Goal: Information Seeking & Learning: Learn about a topic

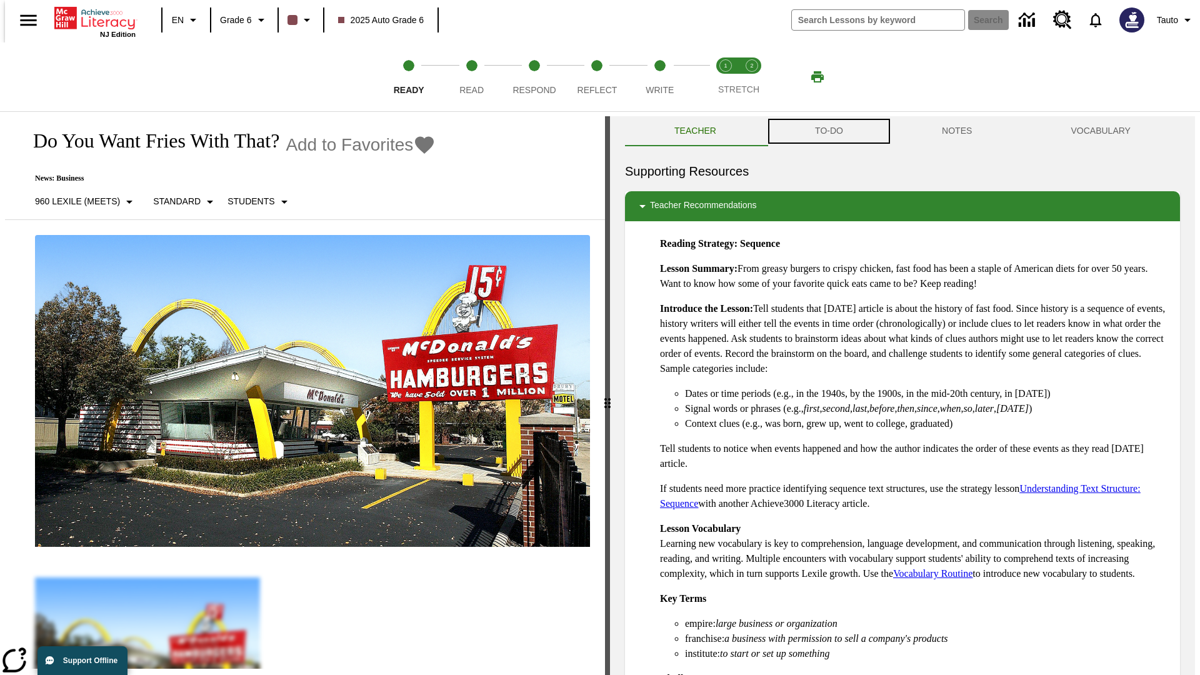
click at [828, 131] on button "TO-DO" at bounding box center [829, 131] width 127 height 30
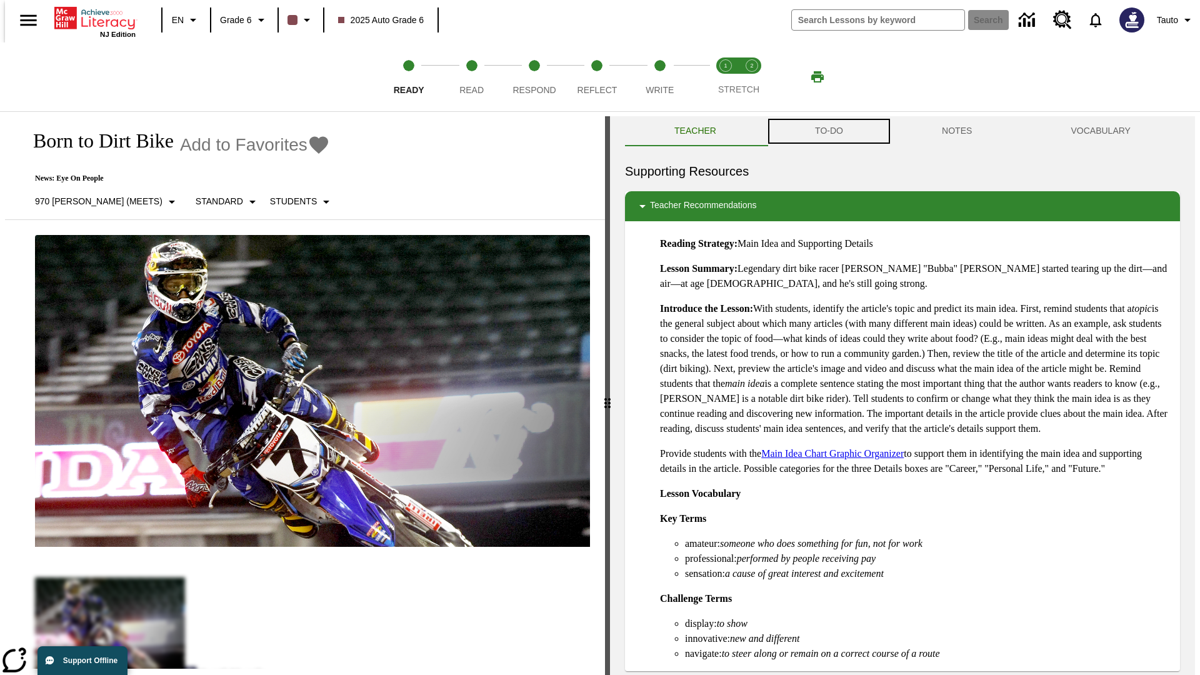
click at [828, 131] on button "TO-DO" at bounding box center [829, 131] width 127 height 30
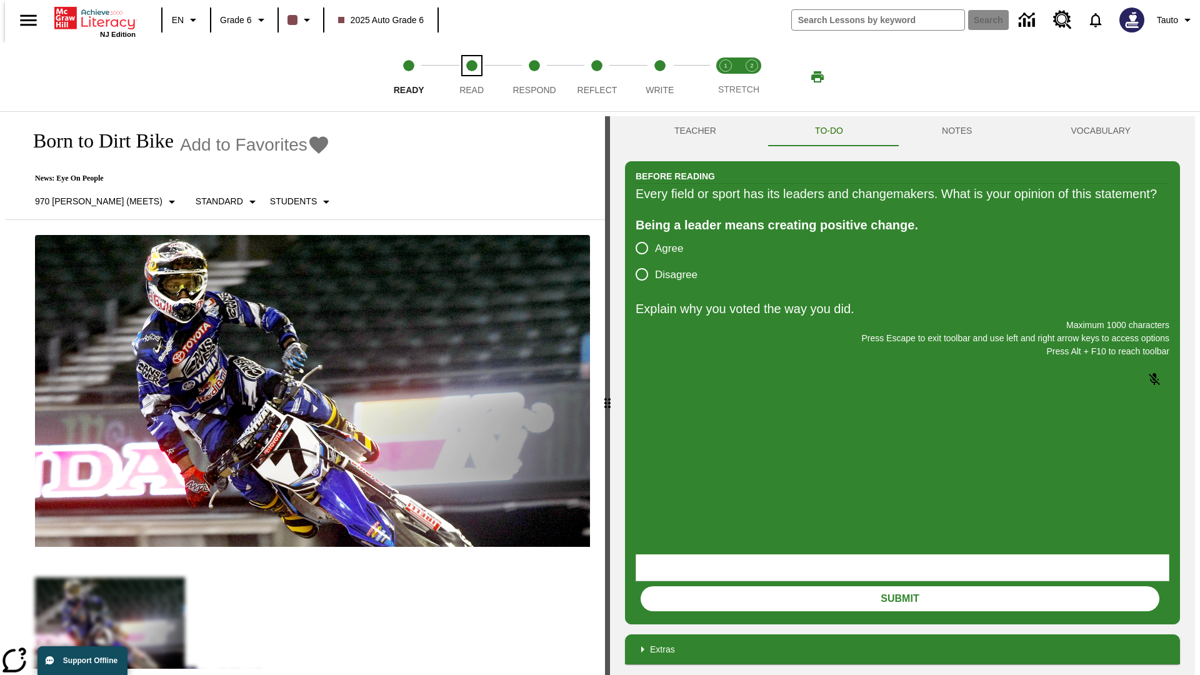
click at [471, 77] on span "Read" at bounding box center [471, 85] width 24 height 23
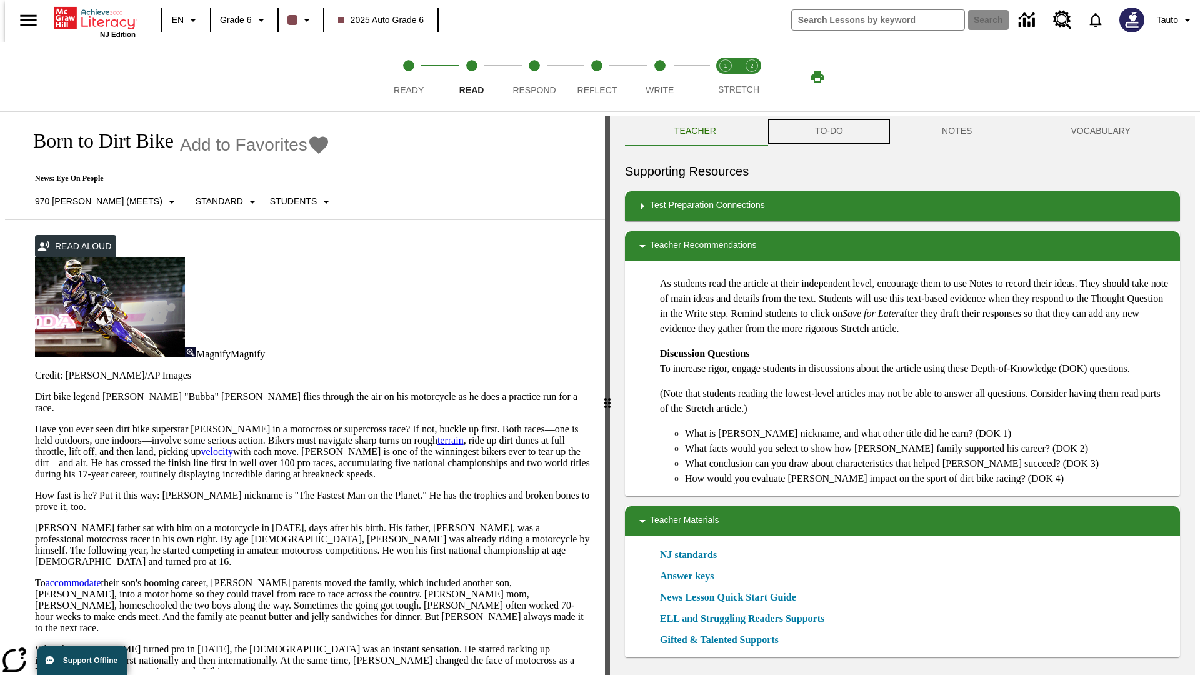
scroll to position [1, 0]
click at [828, 131] on button "TO-DO" at bounding box center [829, 131] width 127 height 30
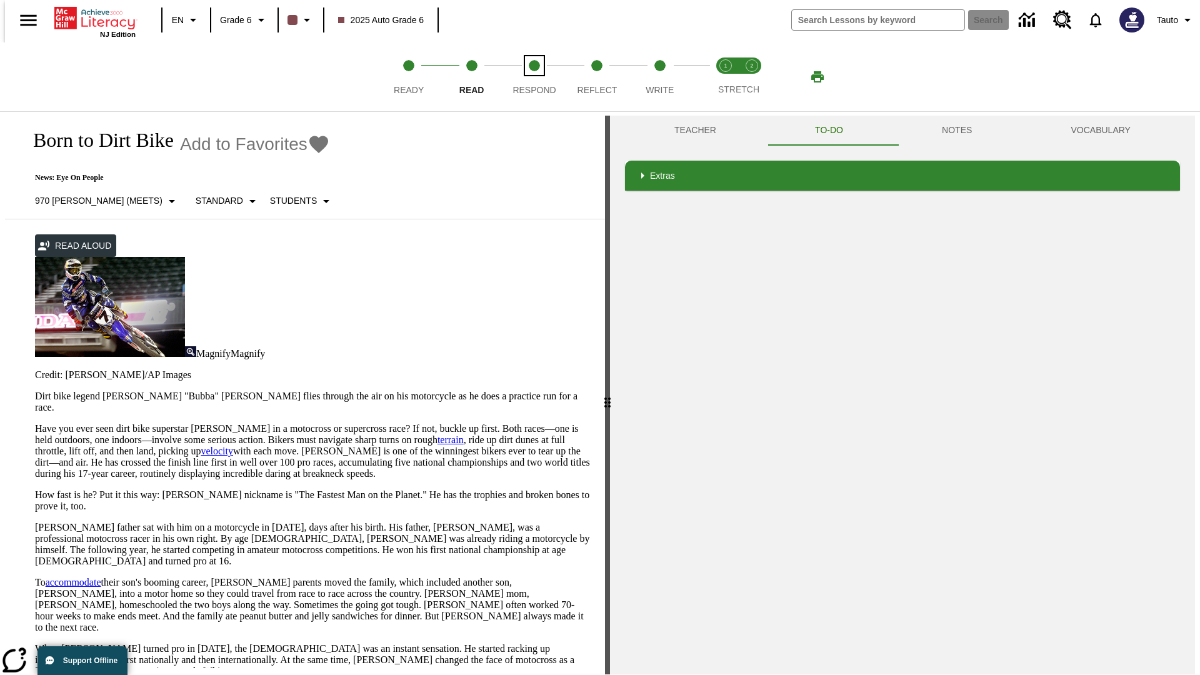
click at [534, 77] on span "Respond" at bounding box center [534, 85] width 43 height 23
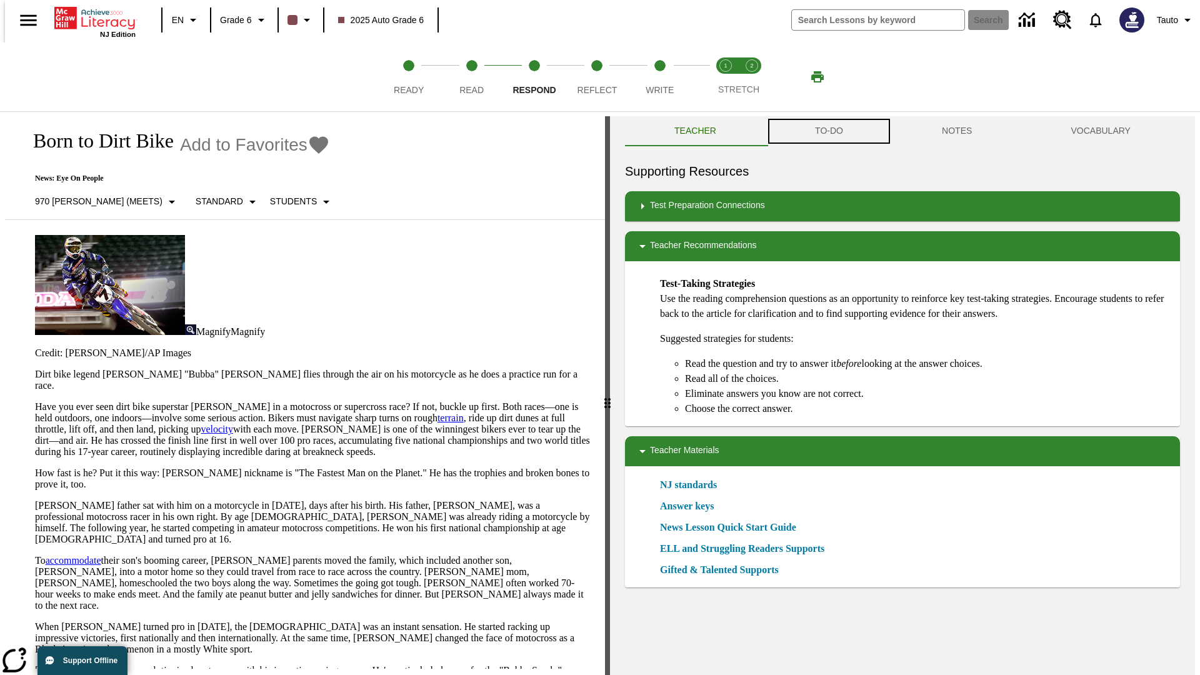
scroll to position [1, 0]
click at [828, 131] on button "TO-DO" at bounding box center [829, 131] width 127 height 30
